Goal: Check status: Check status

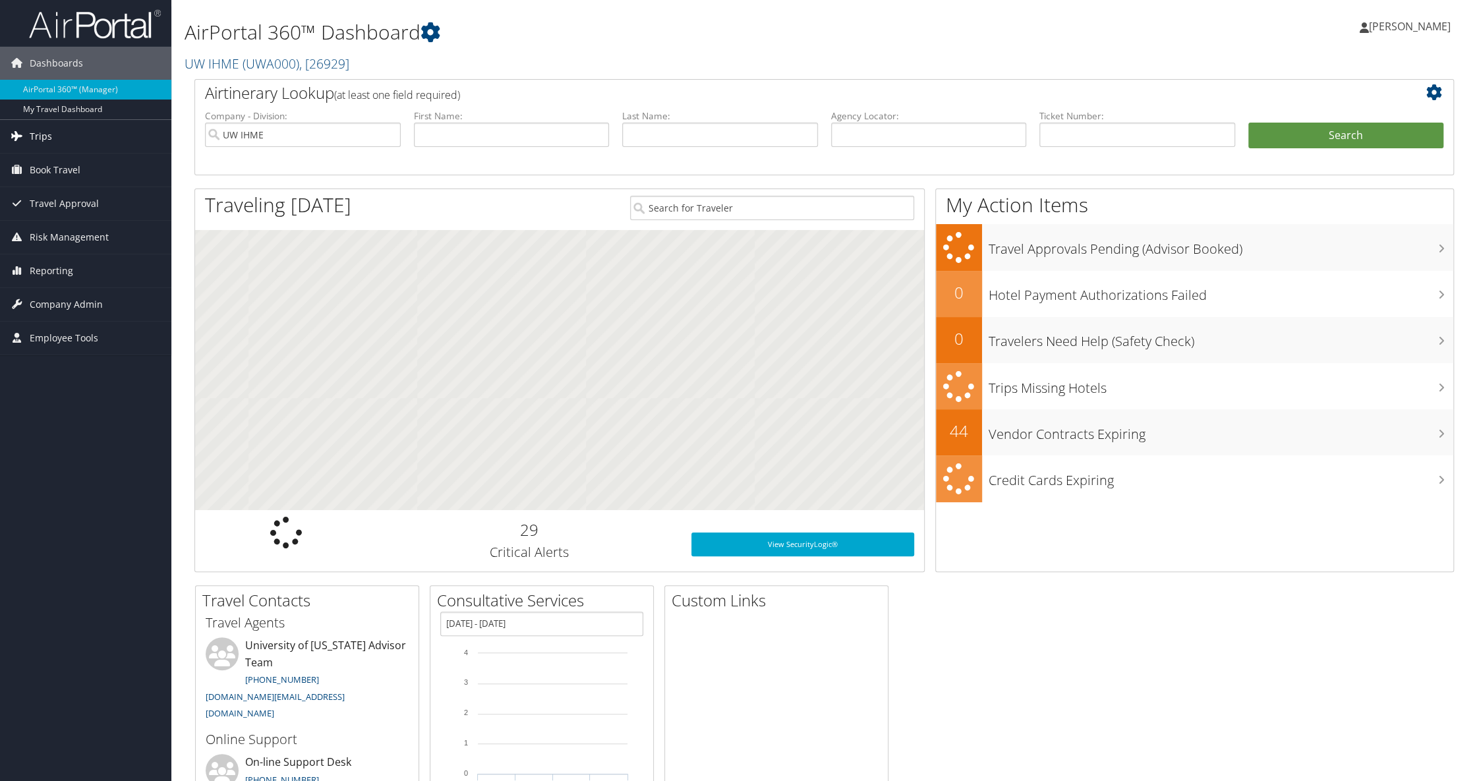
click at [51, 134] on span "Trips" at bounding box center [41, 136] width 22 height 33
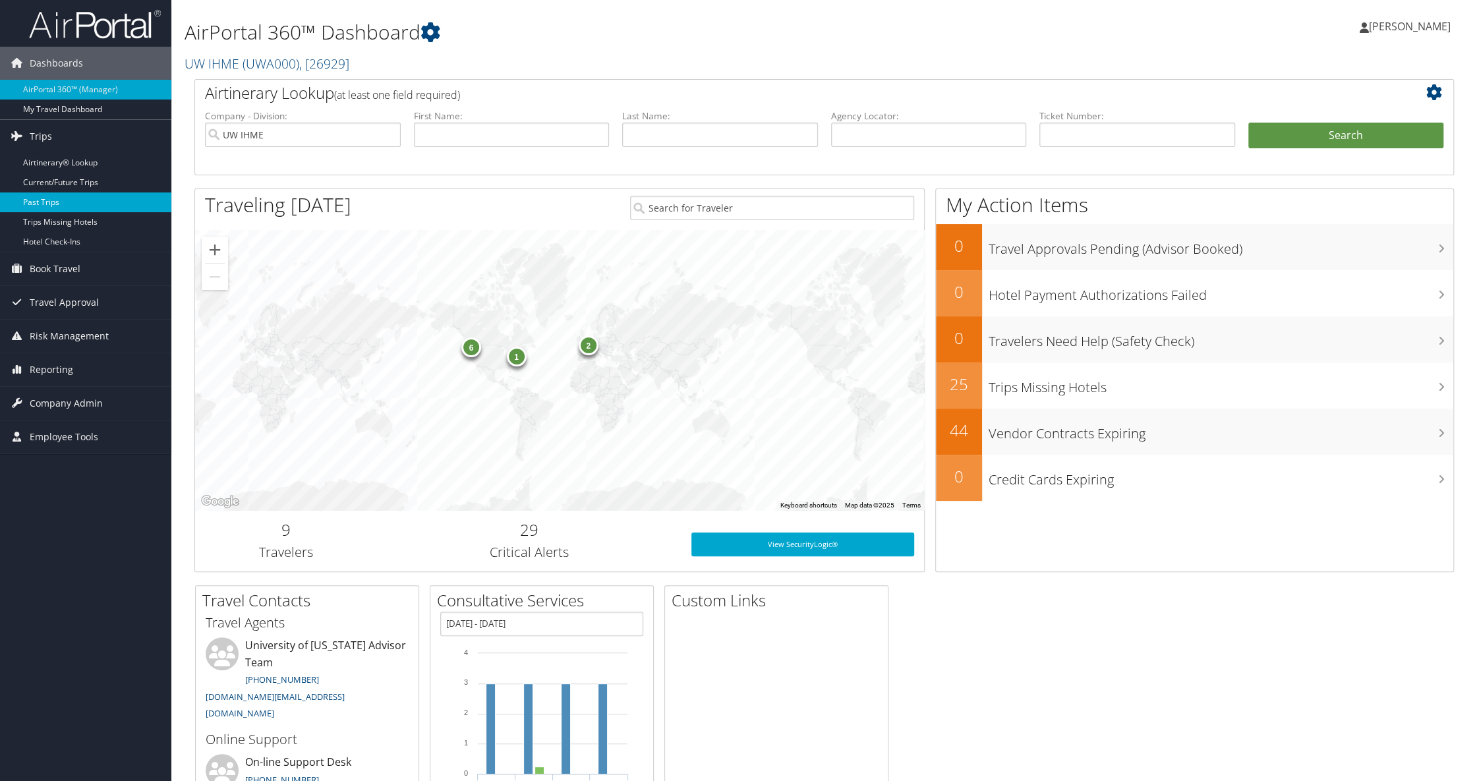
click at [42, 202] on link "Past Trips" at bounding box center [85, 202] width 171 height 20
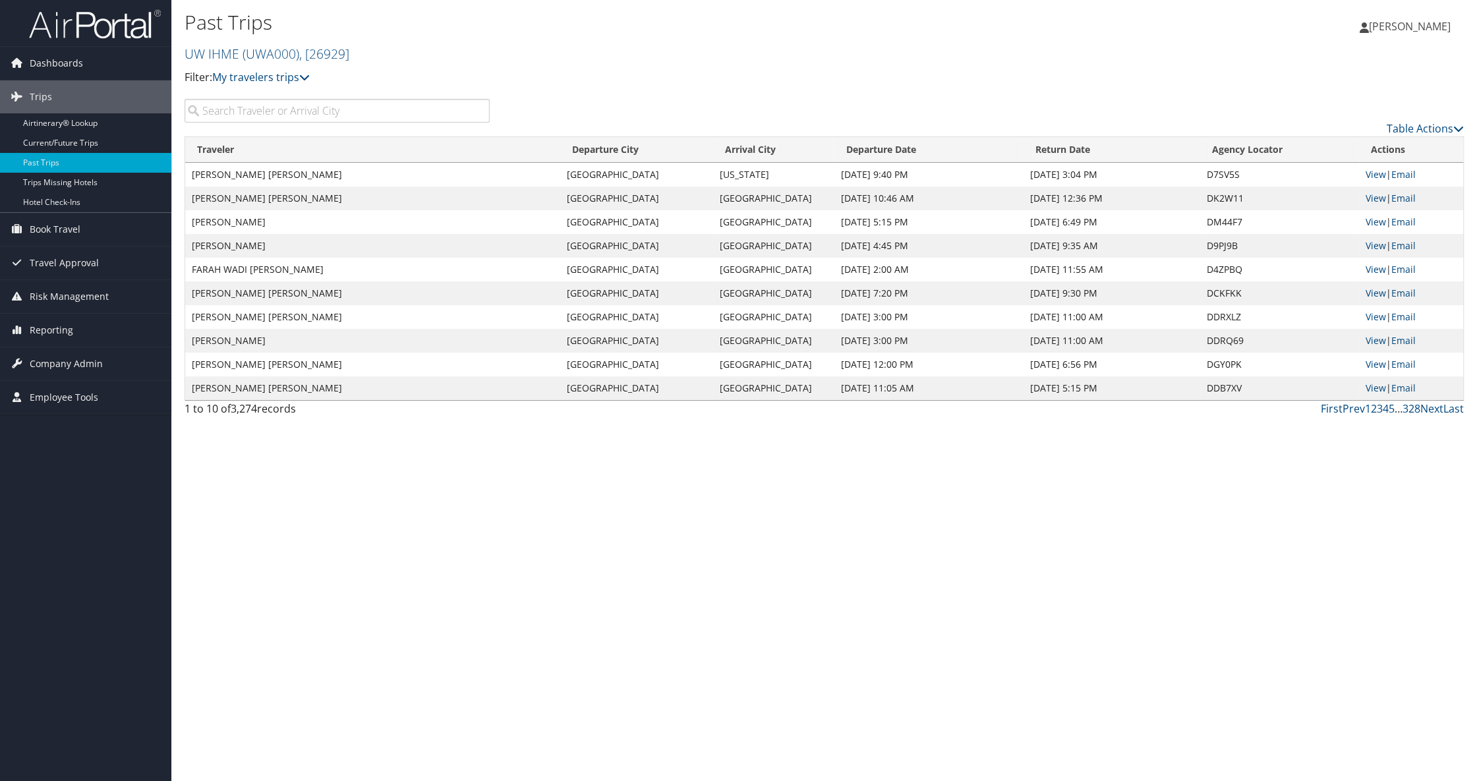
click at [445, 113] on input "search" at bounding box center [337, 111] width 305 height 24
type input "kara"
click at [1377, 174] on link "View" at bounding box center [1376, 174] width 20 height 13
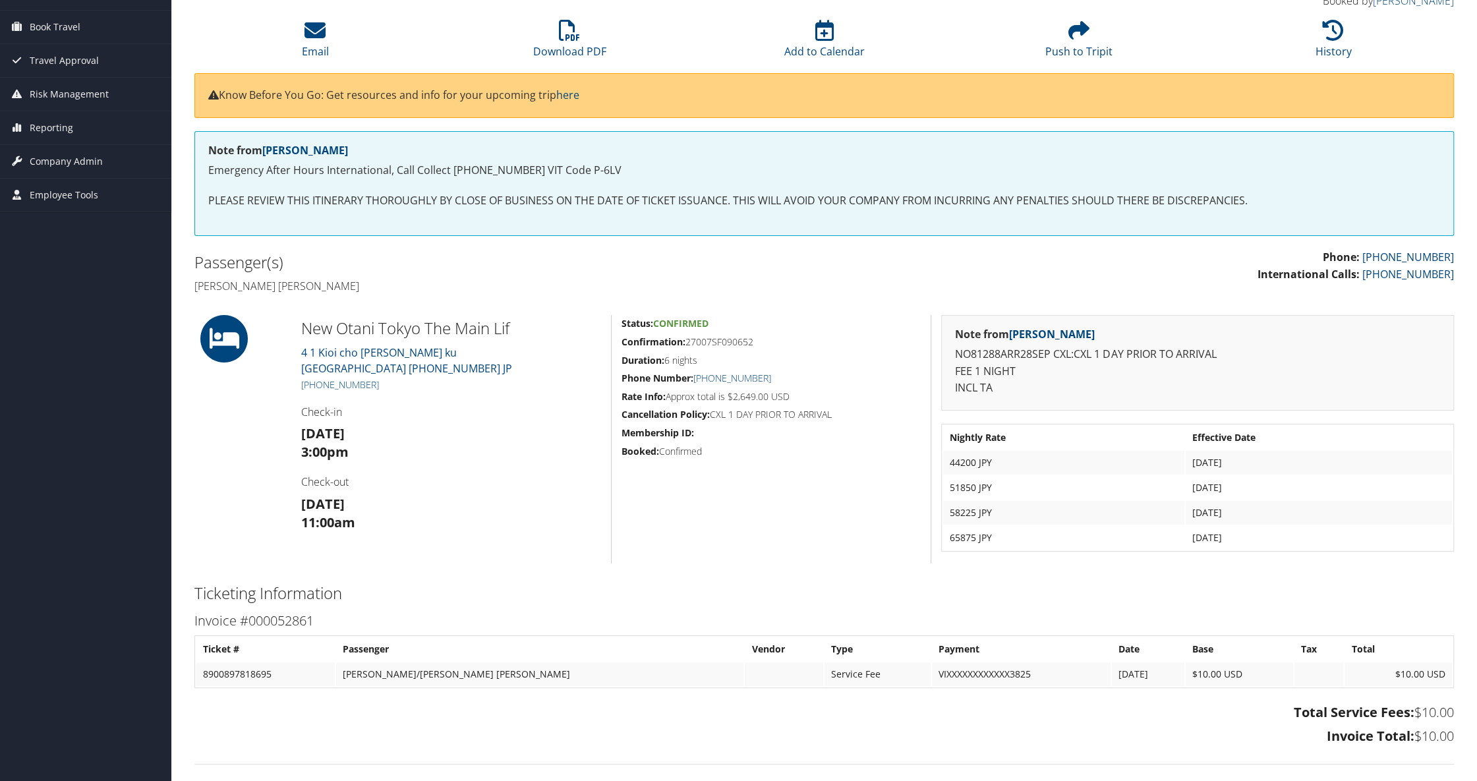
scroll to position [137, 0]
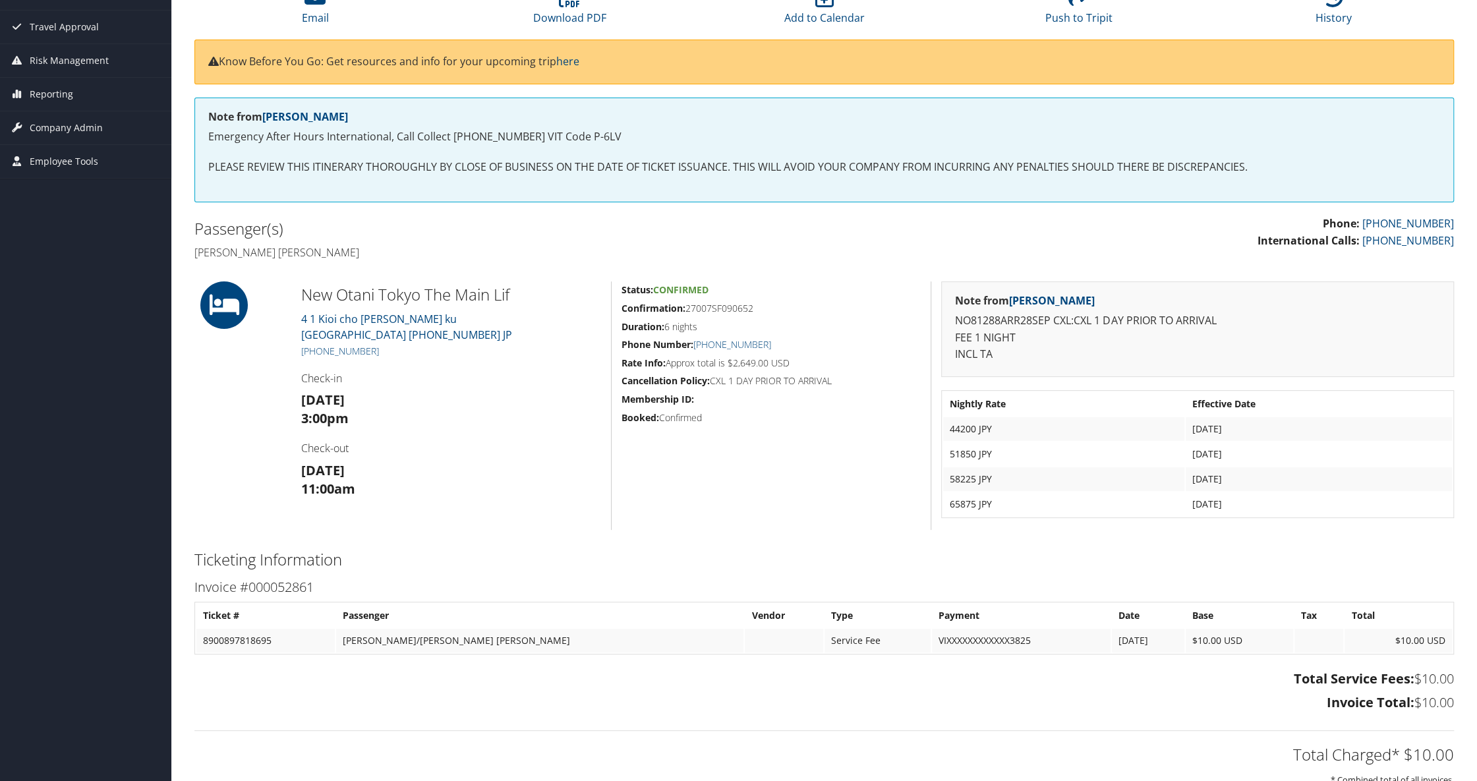
click at [63, 465] on div "Dashboards AirPortal 360™ (Manager) My Travel Dashboard Trips Airtinerary® Look…" at bounding box center [738, 497] width 1477 height 1269
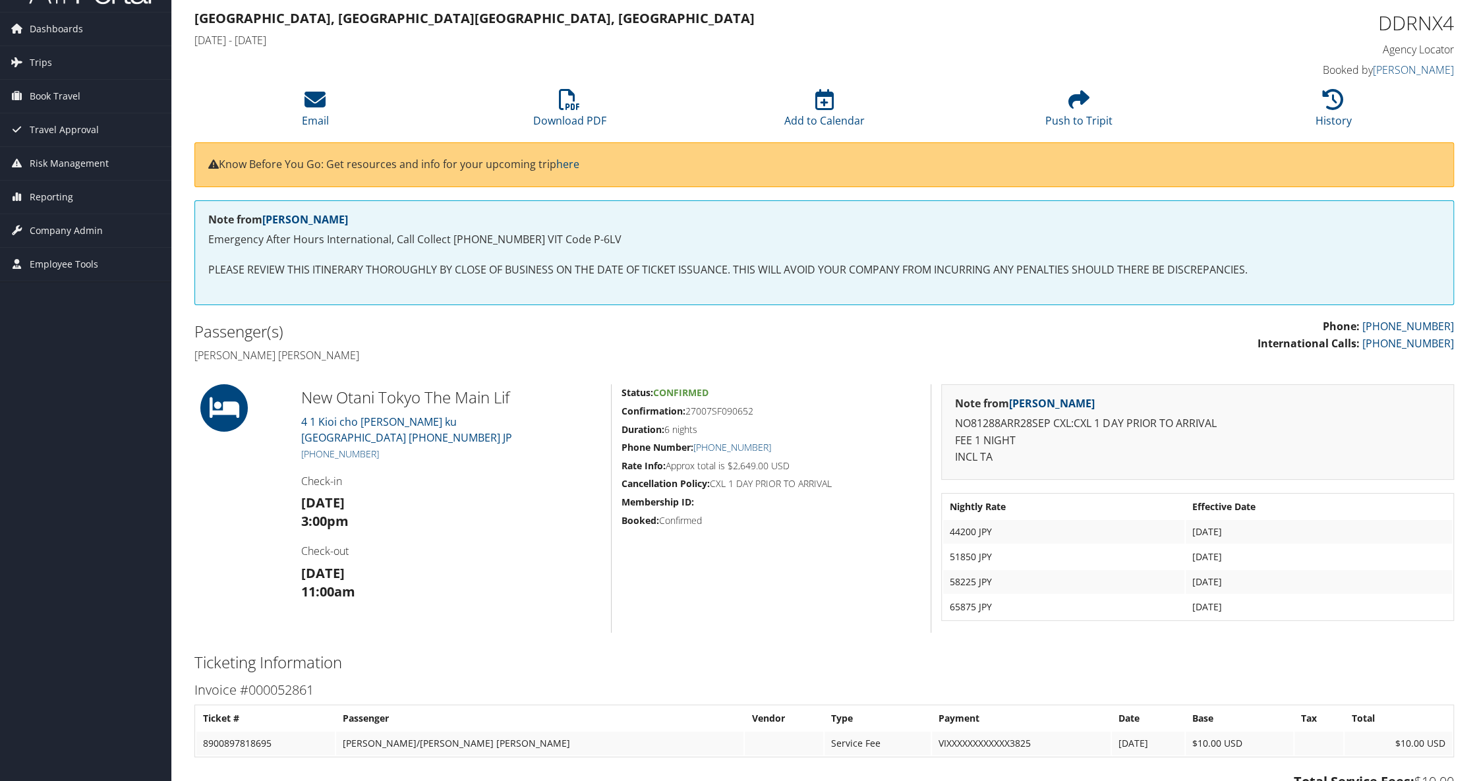
scroll to position [0, 0]
